Goal: Task Accomplishment & Management: Manage account settings

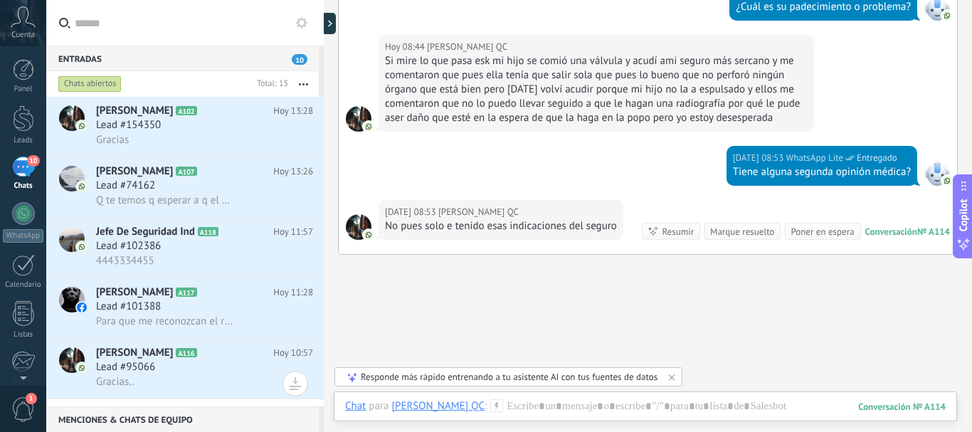
scroll to position [436, 0]
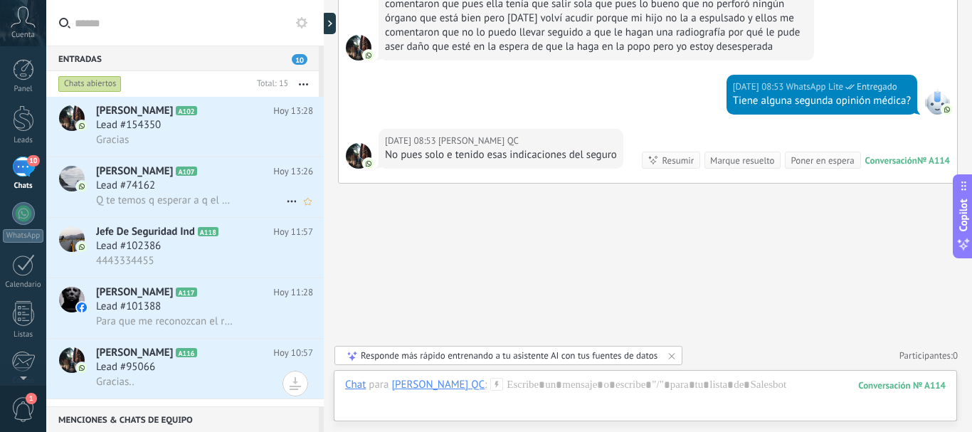
click at [216, 176] on h2 "Ali A107" at bounding box center [184, 171] width 177 height 14
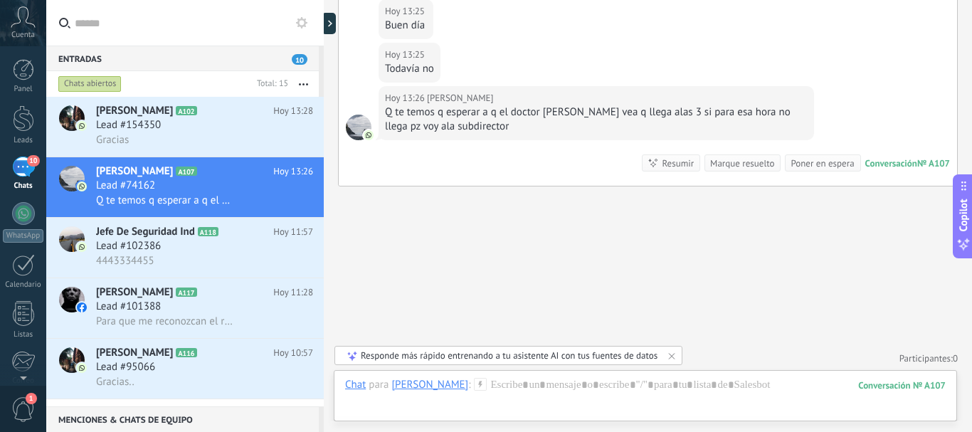
scroll to position [725, 0]
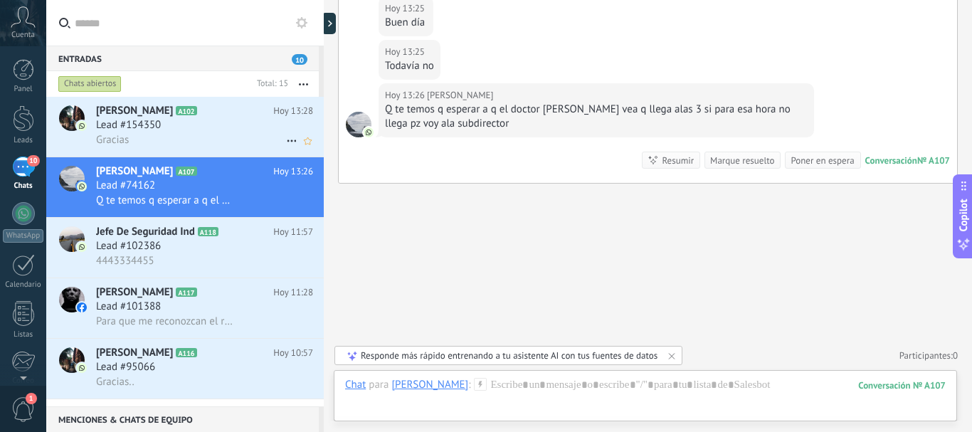
click at [169, 132] on div "Gracias" at bounding box center [204, 139] width 217 height 15
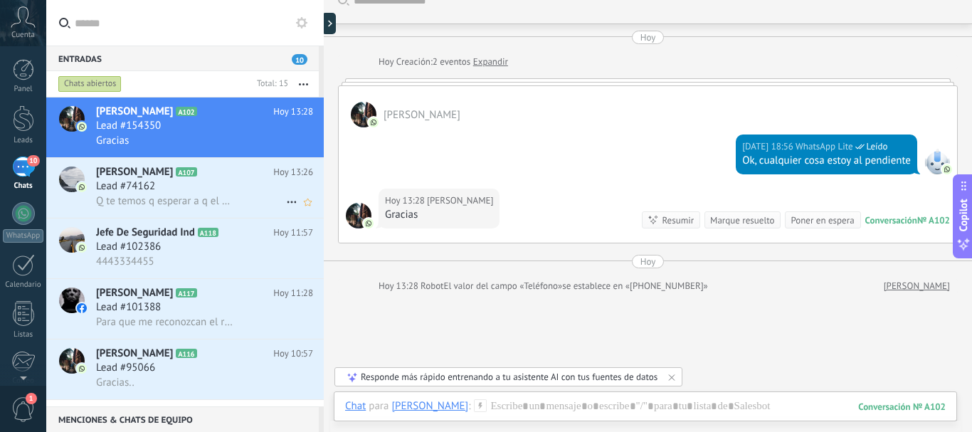
scroll to position [72, 0]
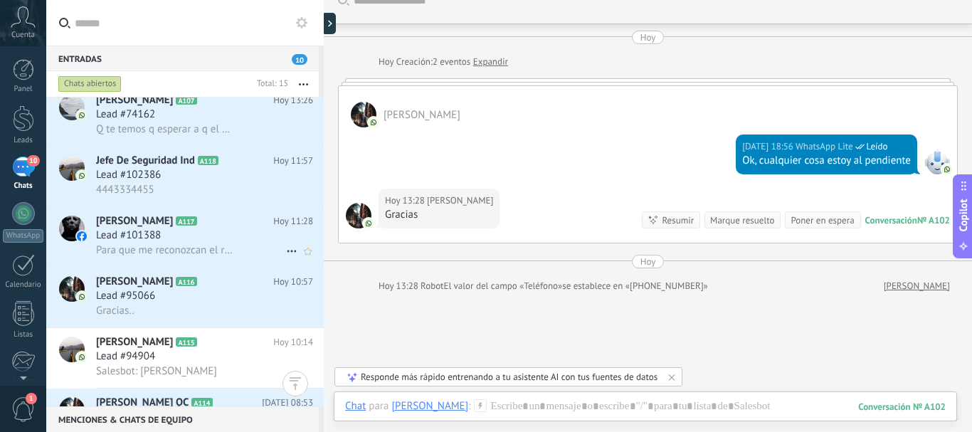
click at [190, 253] on span "Para que me reconozcan el riesgo laboral?" at bounding box center [165, 250] width 139 height 14
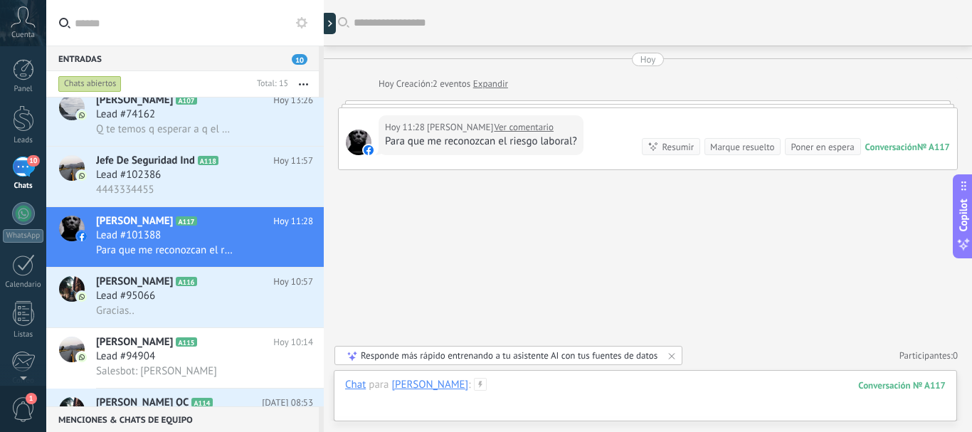
click at [528, 397] on div at bounding box center [645, 399] width 600 height 43
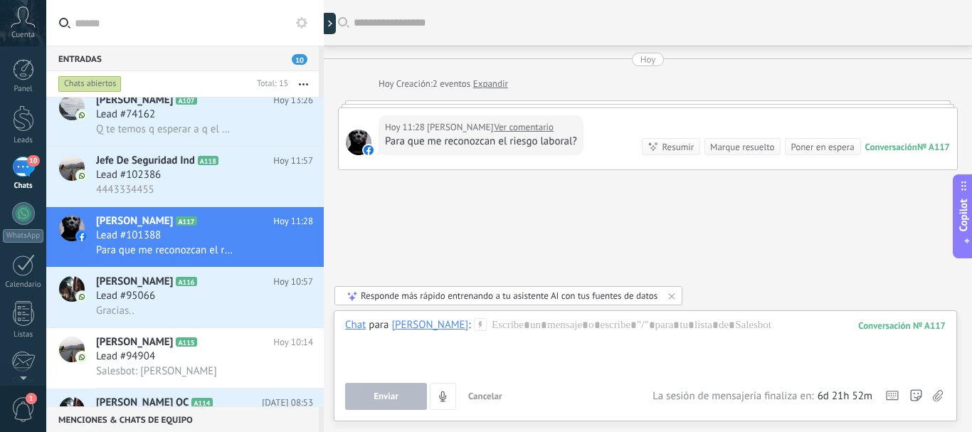
click at [489, 393] on span "Cancelar" at bounding box center [485, 396] width 34 height 12
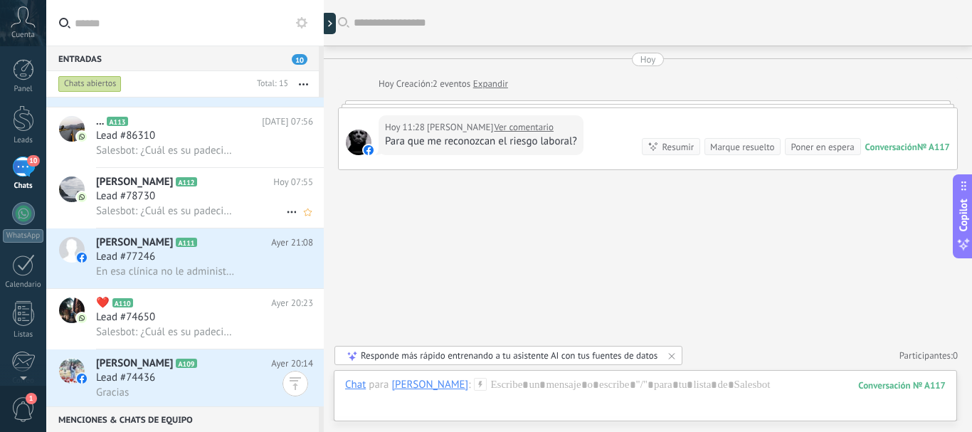
scroll to position [472, 0]
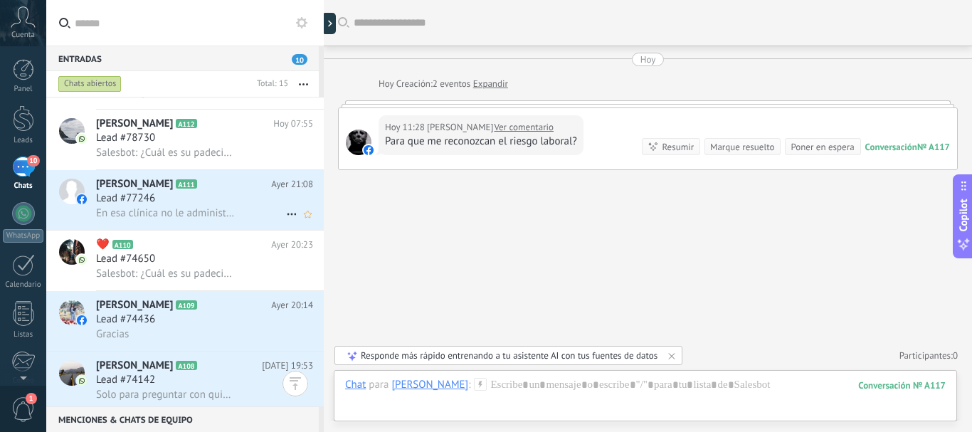
click at [190, 226] on div "[PERSON_NAME] A111 [DATE] 21:08 Lead #77246 En esa clínica no le administraron …" at bounding box center [210, 200] width 228 height 60
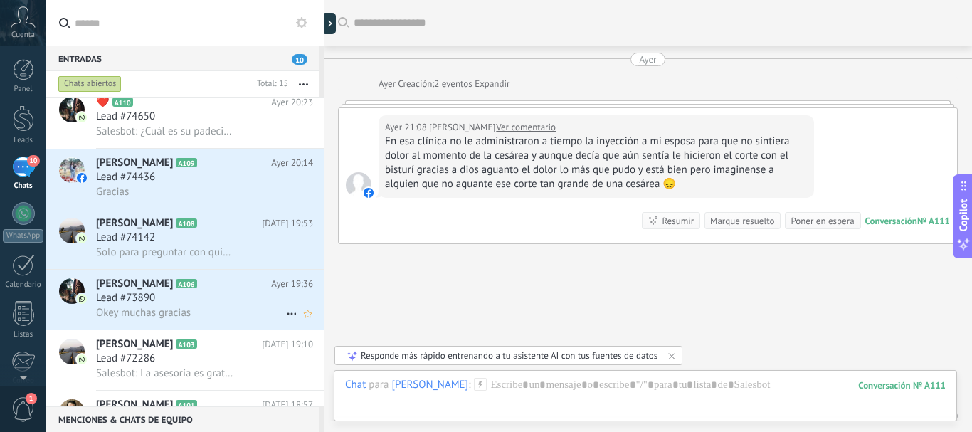
scroll to position [719, 0]
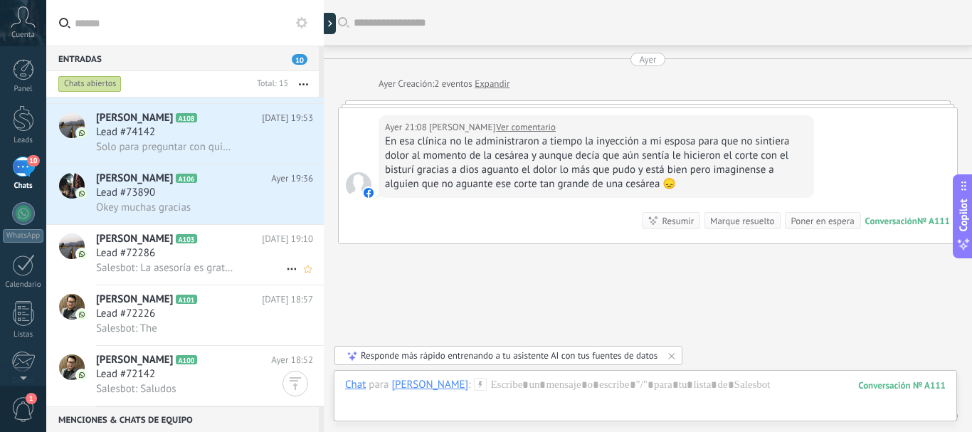
click at [243, 233] on h2 "[PERSON_NAME] A103" at bounding box center [179, 239] width 166 height 14
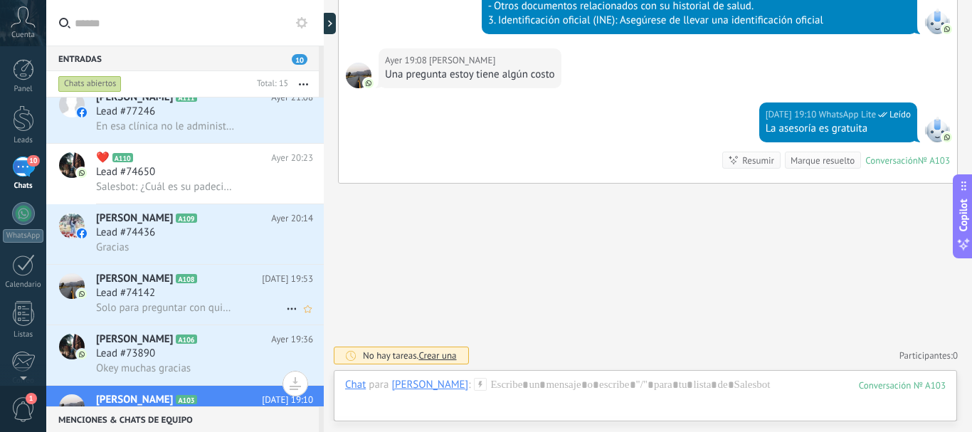
scroll to position [719, 0]
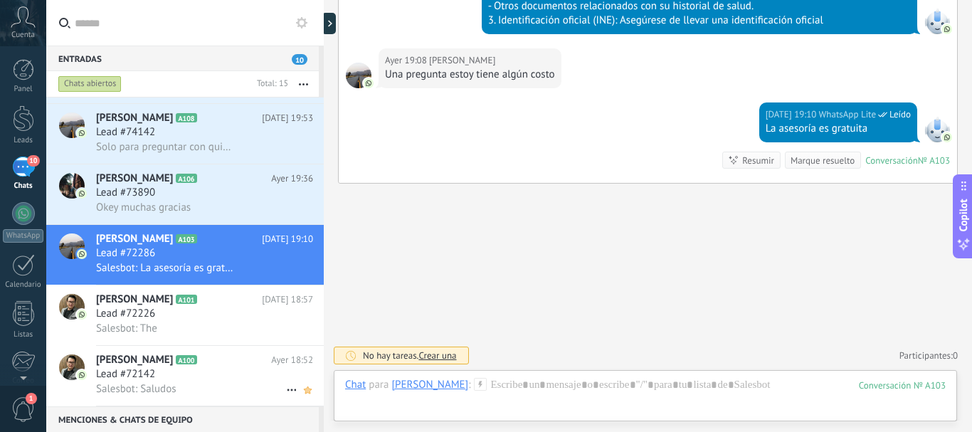
click at [302, 387] on icon at bounding box center [307, 389] width 15 height 17
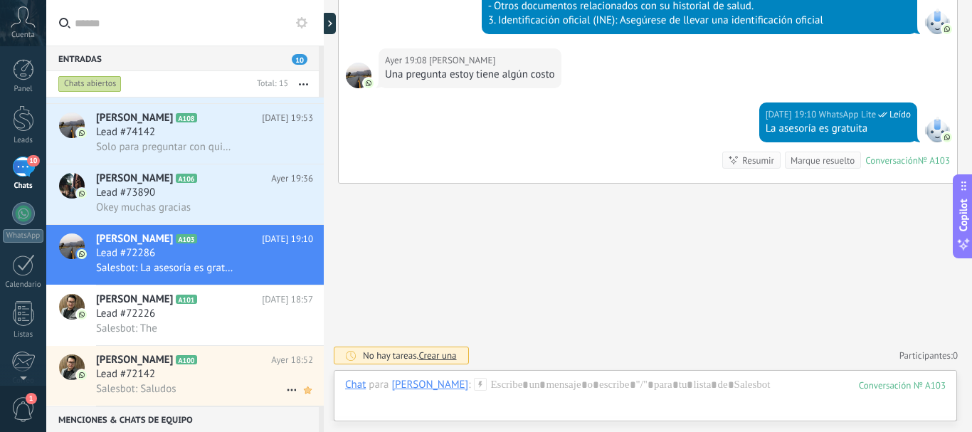
click at [307, 394] on icon at bounding box center [307, 389] width 15 height 17
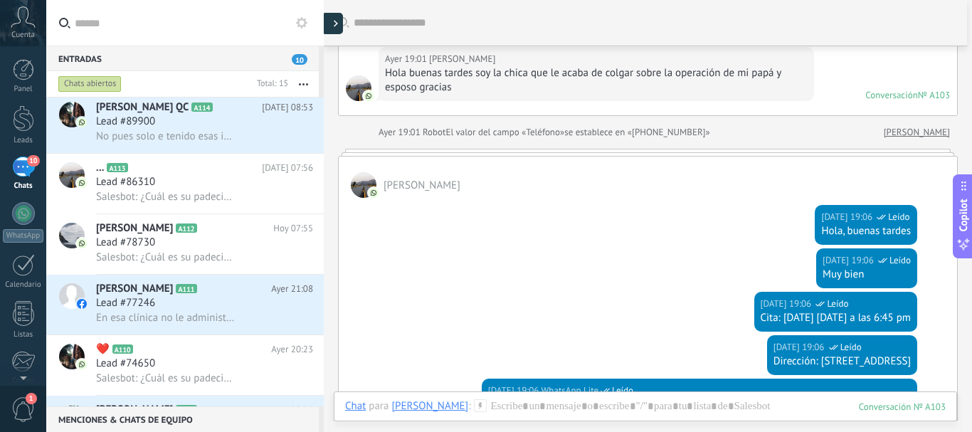
scroll to position [364, 0]
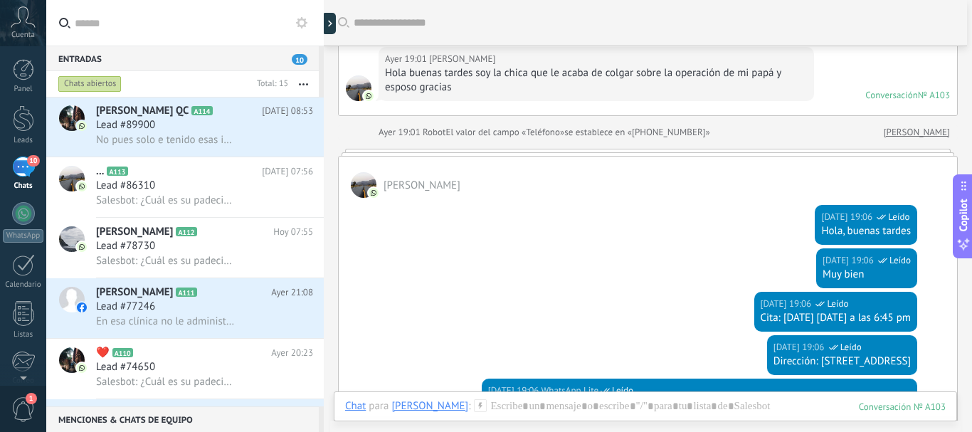
click at [324, 31] on div at bounding box center [324, 216] width 0 height 432
click at [331, 25] on div at bounding box center [332, 23] width 21 height 21
type textarea "**********"
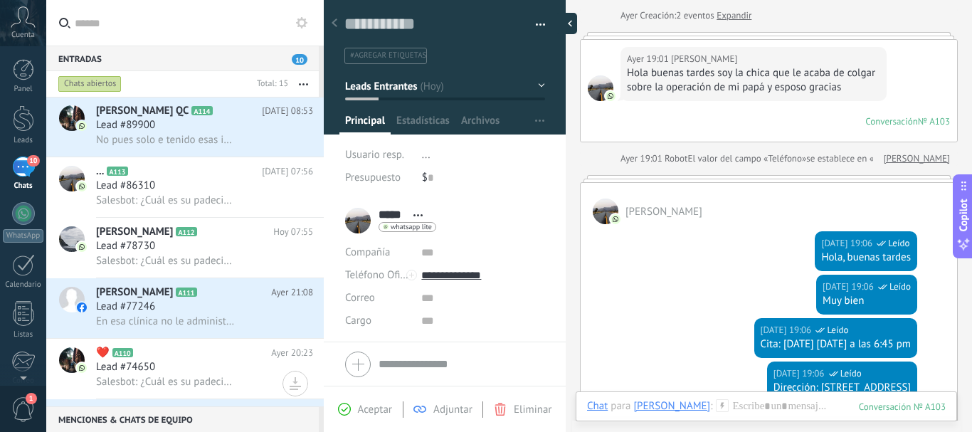
scroll to position [21, 0]
click at [564, 27] on div at bounding box center [566, 23] width 21 height 21
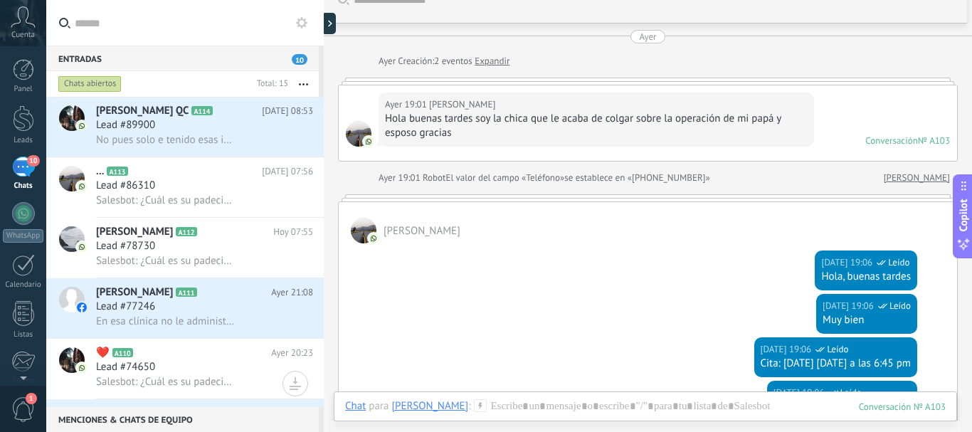
scroll to position [0, 0]
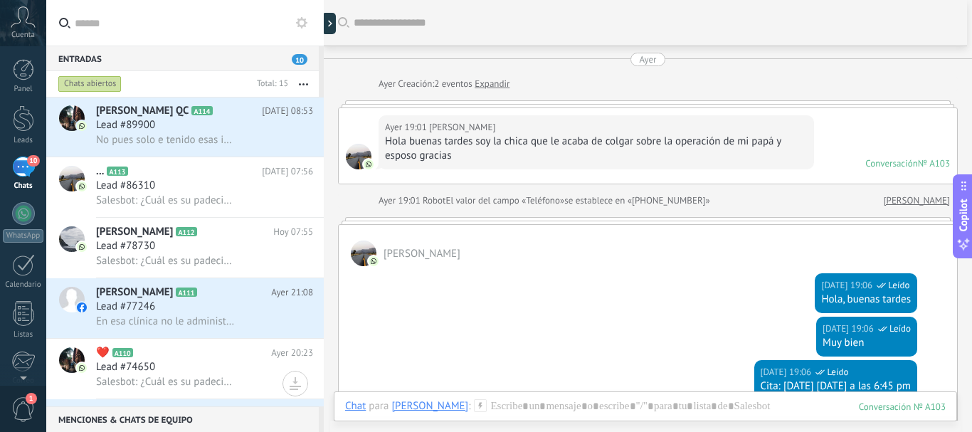
click at [33, 20] on icon at bounding box center [23, 16] width 25 height 21
